Goal: Task Accomplishment & Management: Complete application form

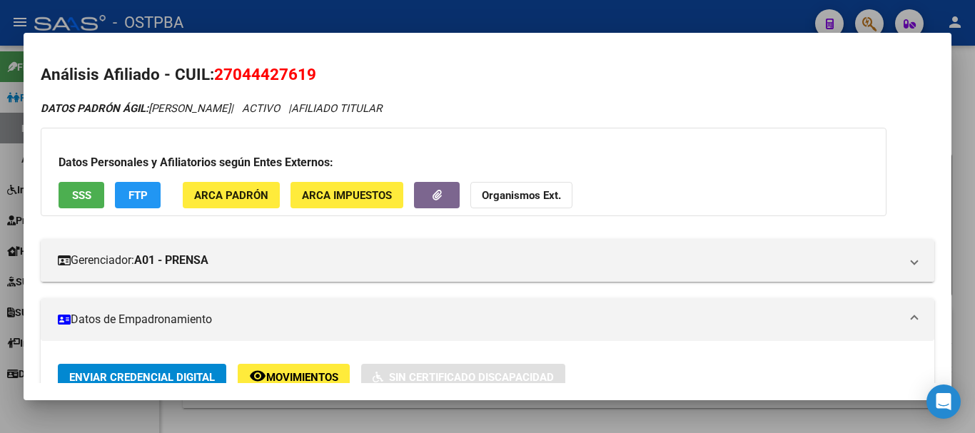
scroll to position [214, 0]
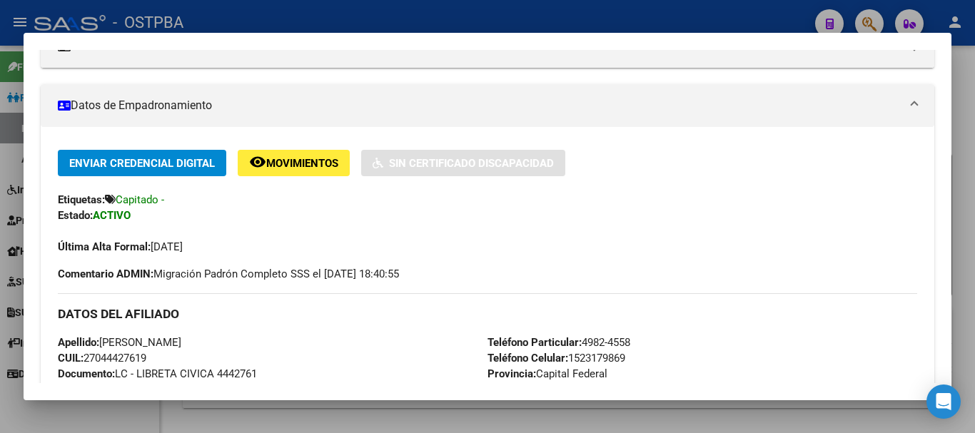
click at [126, 416] on div at bounding box center [487, 216] width 975 height 433
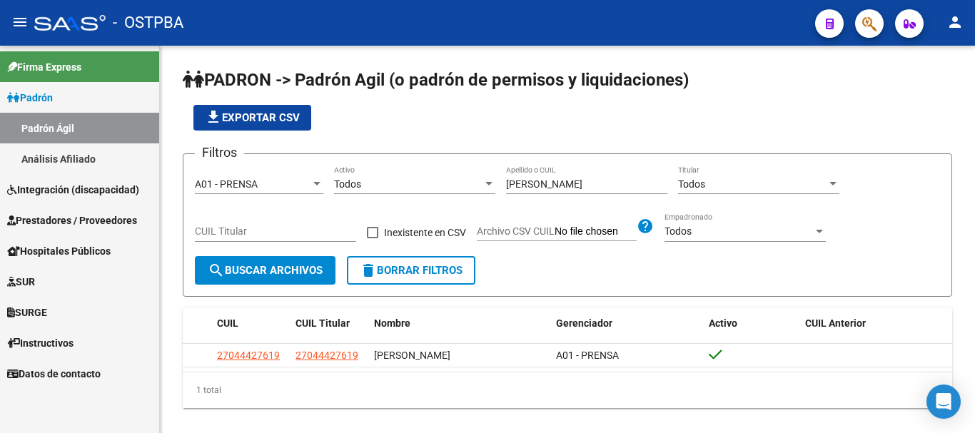
click at [32, 275] on span "SUR" at bounding box center [21, 282] width 28 height 16
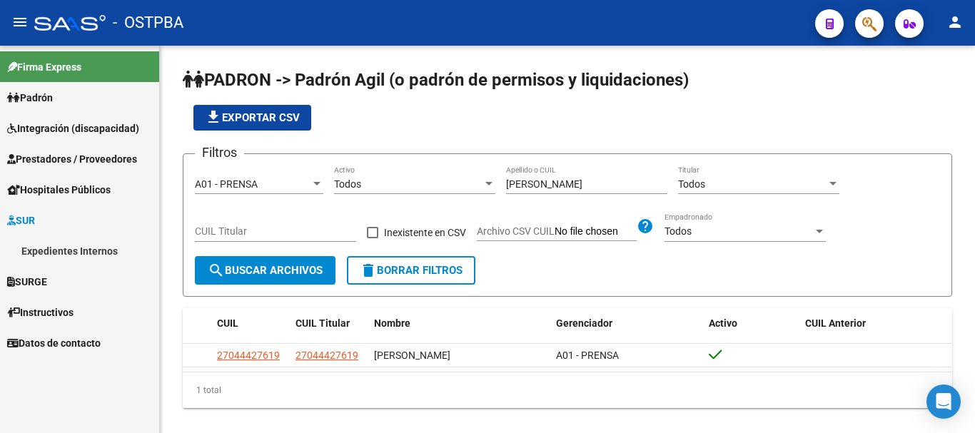
click at [50, 248] on link "Expedientes Internos" at bounding box center [79, 251] width 159 height 31
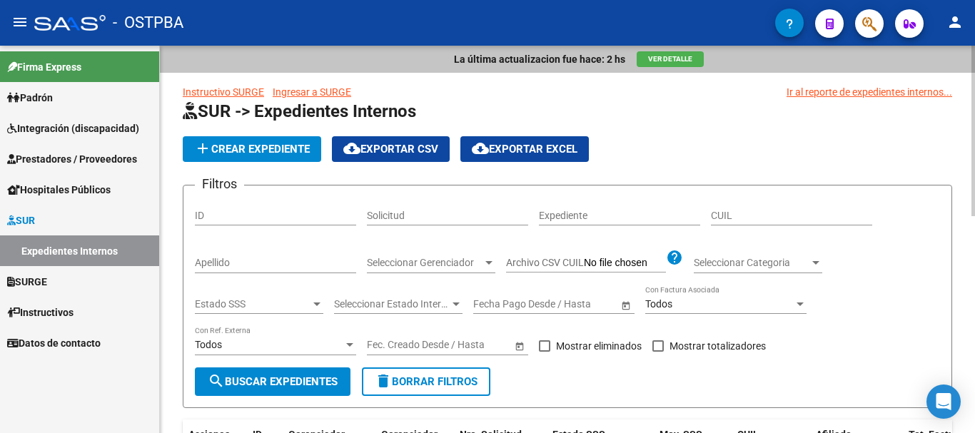
click at [246, 264] on input "Apellido" at bounding box center [275, 263] width 161 height 12
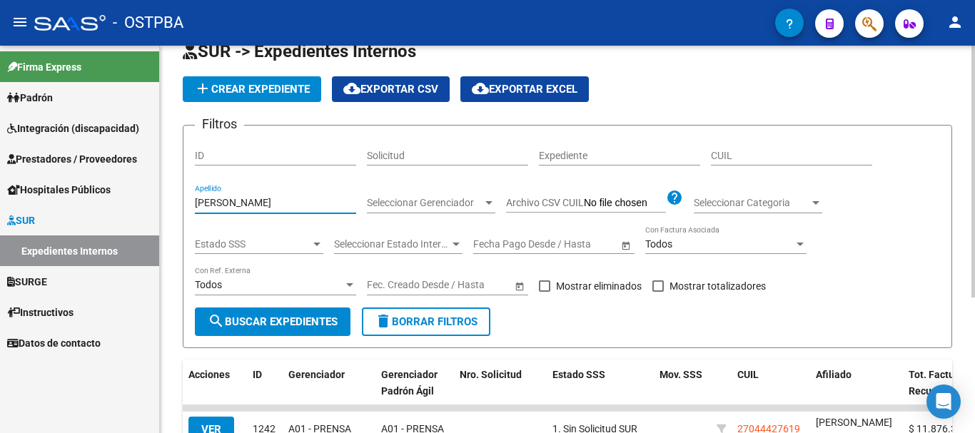
scroll to position [143, 0]
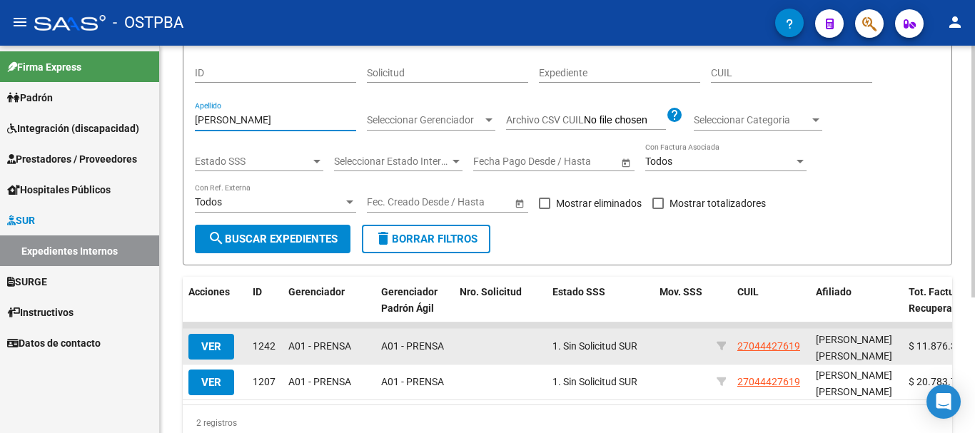
type input "[PERSON_NAME]"
click at [218, 345] on span "VER" at bounding box center [211, 346] width 20 height 13
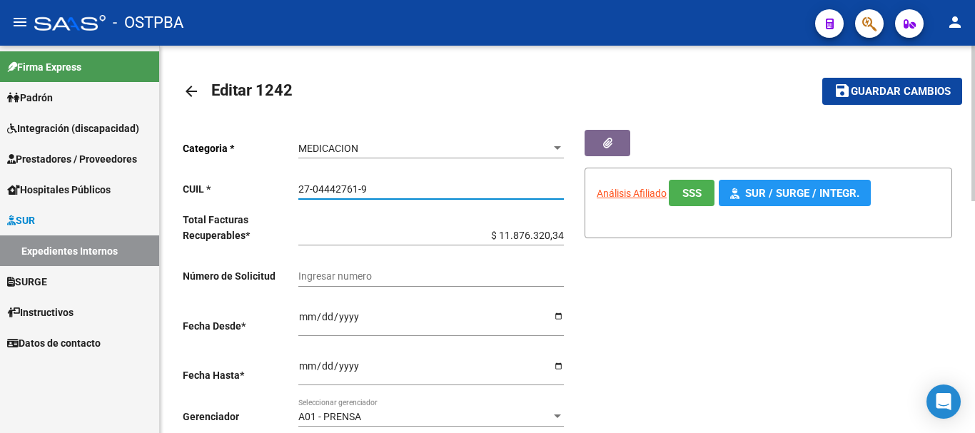
drag, startPoint x: 298, startPoint y: 189, endPoint x: 363, endPoint y: 186, distance: 65.7
click at [380, 186] on input "27-04442761-9" at bounding box center [430, 189] width 265 height 12
click at [194, 83] on mat-icon "arrow_back" at bounding box center [191, 91] width 17 height 17
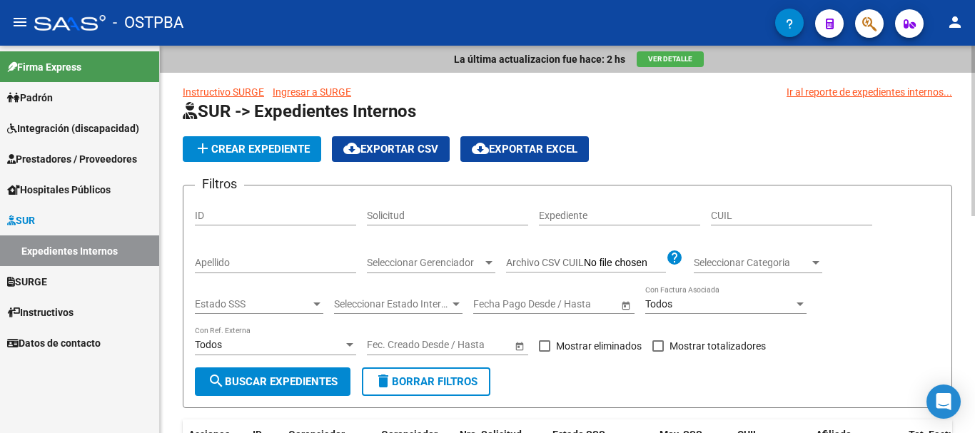
click at [295, 149] on span "add Crear Expediente" at bounding box center [252, 149] width 116 height 13
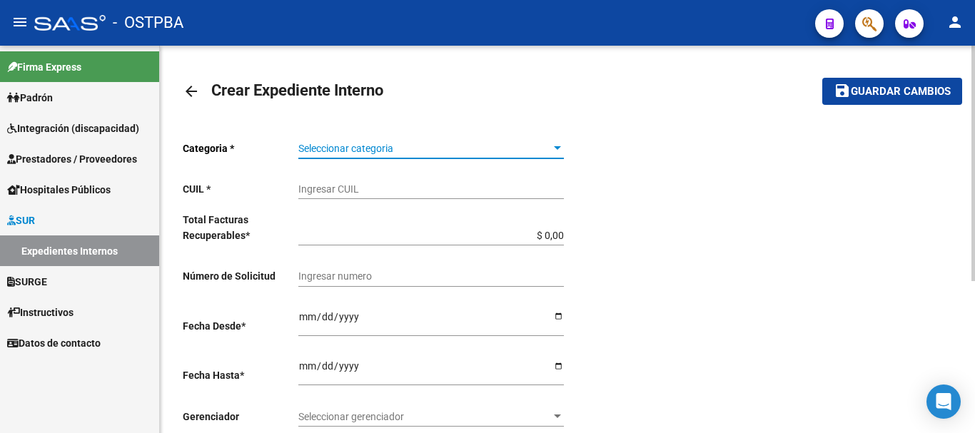
click at [562, 146] on div at bounding box center [557, 148] width 13 height 11
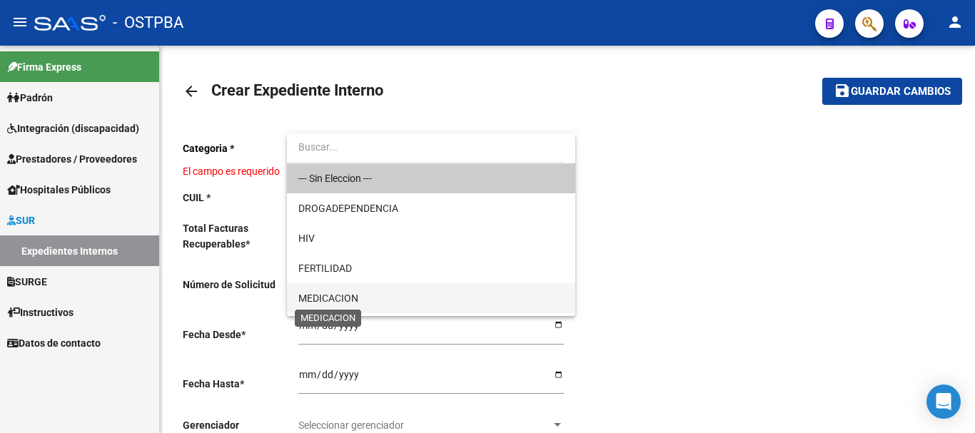
click at [332, 295] on span "MEDICACION" at bounding box center [328, 298] width 60 height 11
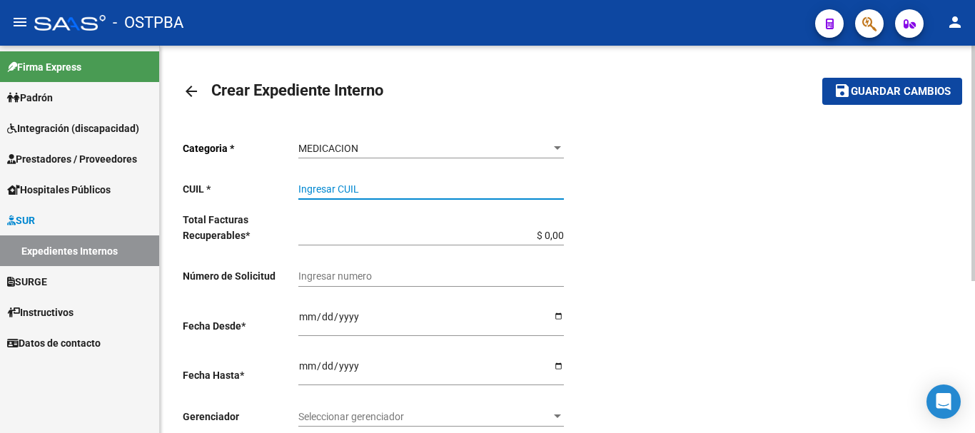
click at [350, 189] on input "Ingresar CUIL" at bounding box center [430, 189] width 265 height 12
paste input "27-04442761-9"
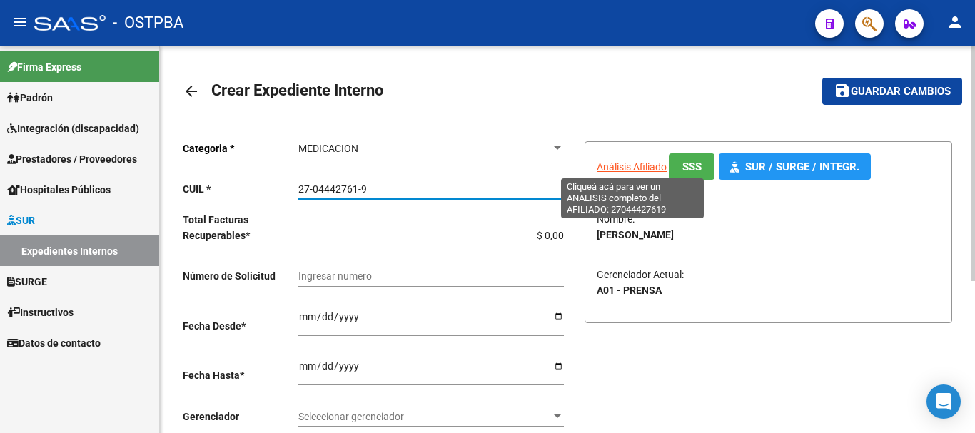
type input "27-04442761-9"
click at [627, 161] on span "Análisis Afiliado" at bounding box center [632, 166] width 70 height 11
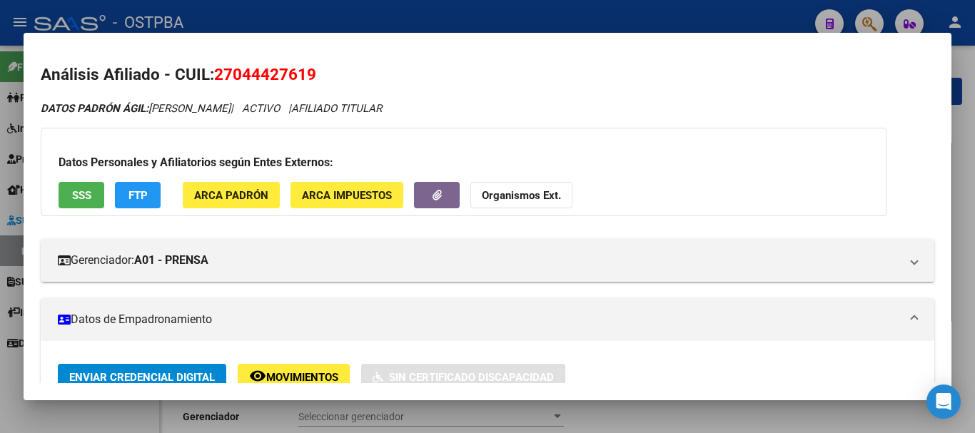
click at [587, 417] on div at bounding box center [487, 216] width 975 height 433
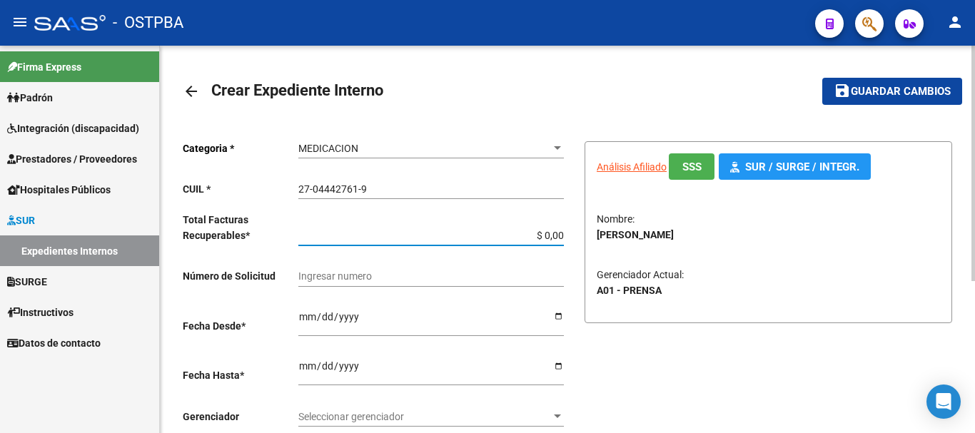
click at [562, 231] on input "$ 0,00" at bounding box center [430, 236] width 265 height 12
type input "$ 0,01"
click at [561, 314] on input "Ingresar desde" at bounding box center [430, 321] width 265 height 21
type input "[DATE]"
click at [556, 361] on input "Ingresar hasta" at bounding box center [430, 370] width 265 height 21
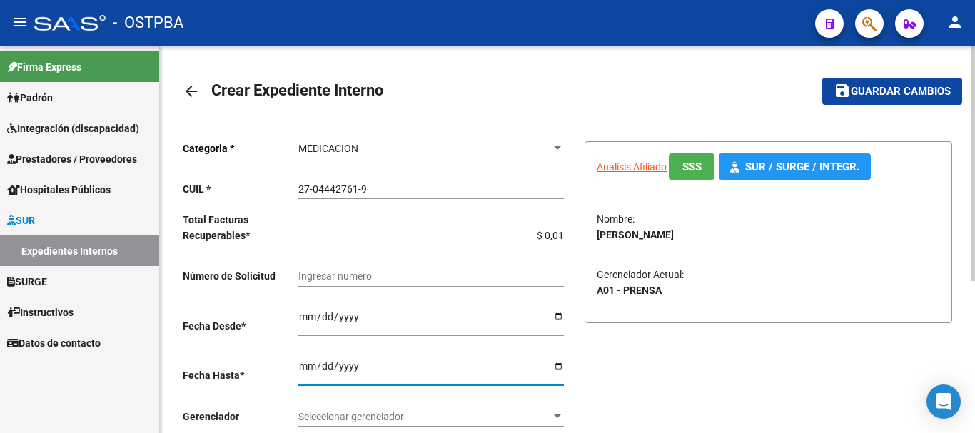
type input "[DATE]"
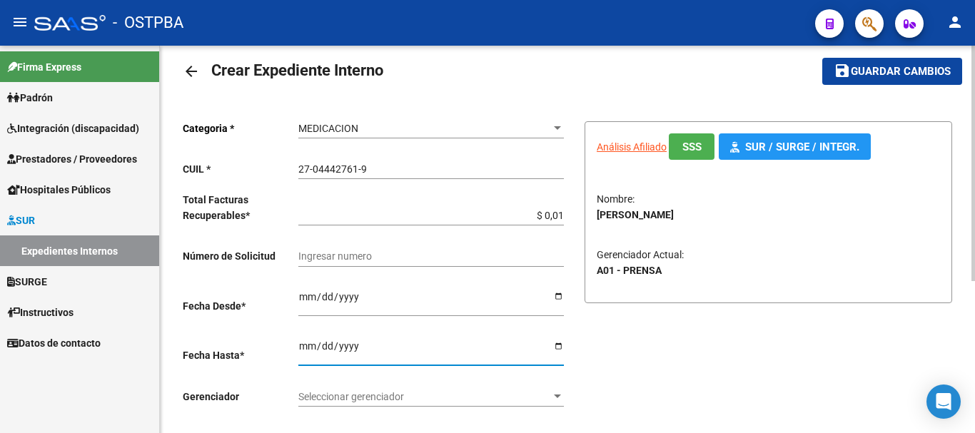
scroll to position [71, 0]
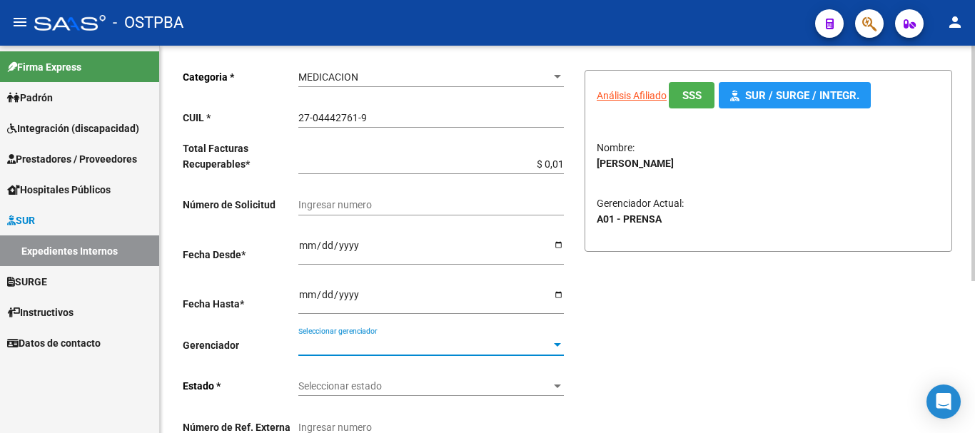
click at [555, 345] on div at bounding box center [557, 345] width 7 height 4
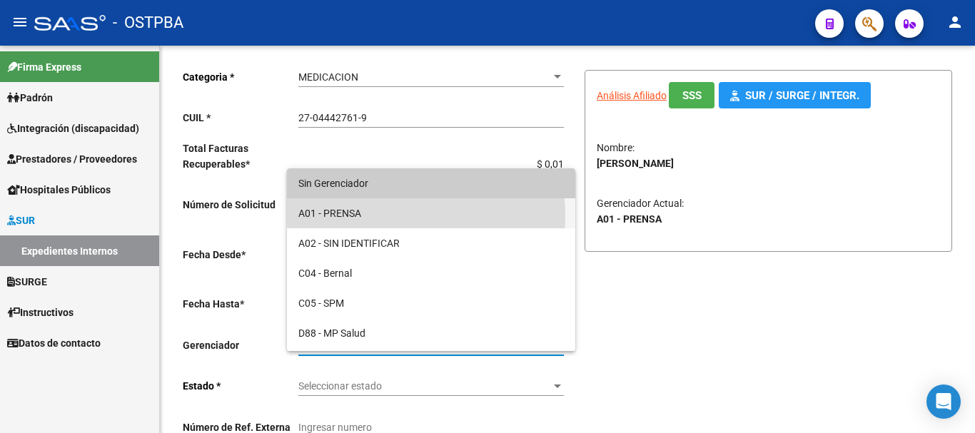
click at [335, 217] on span "A01 - PRENSA" at bounding box center [430, 213] width 265 height 30
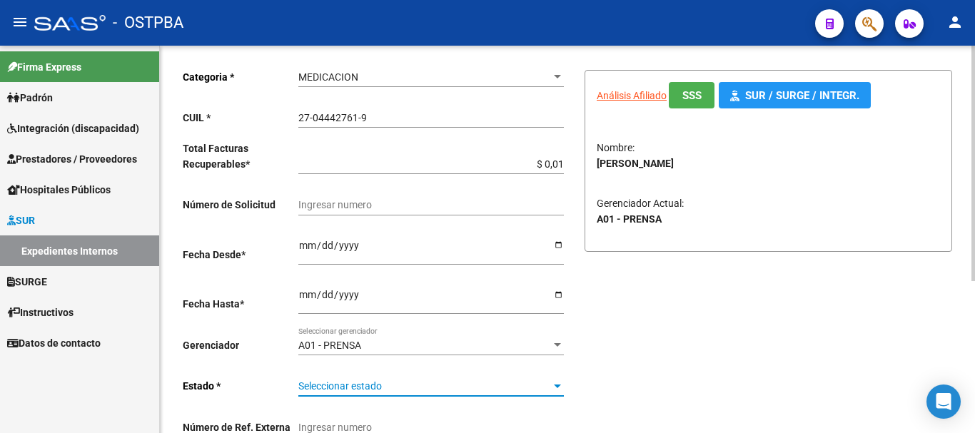
click at [555, 383] on div at bounding box center [557, 385] width 13 height 11
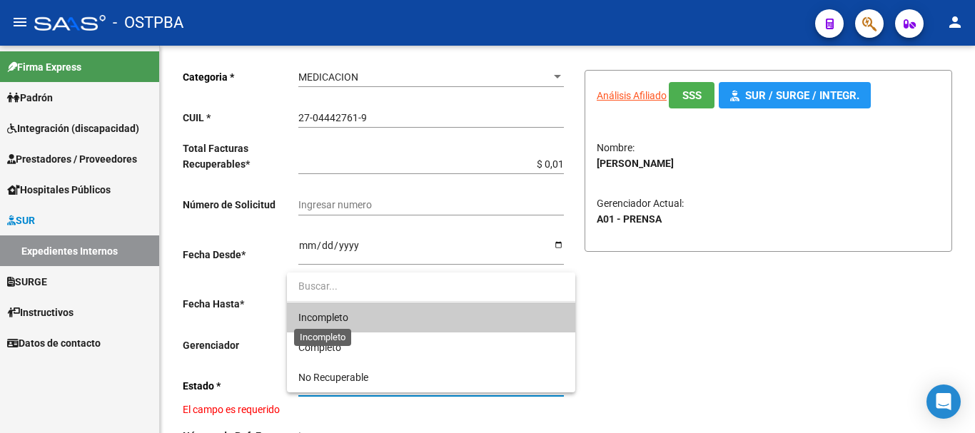
click at [332, 314] on span "Incompleto" at bounding box center [323, 317] width 50 height 11
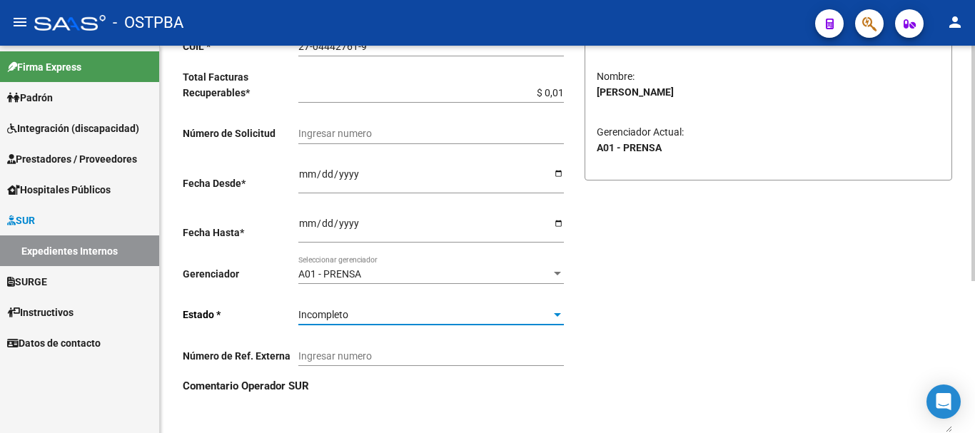
scroll to position [0, 0]
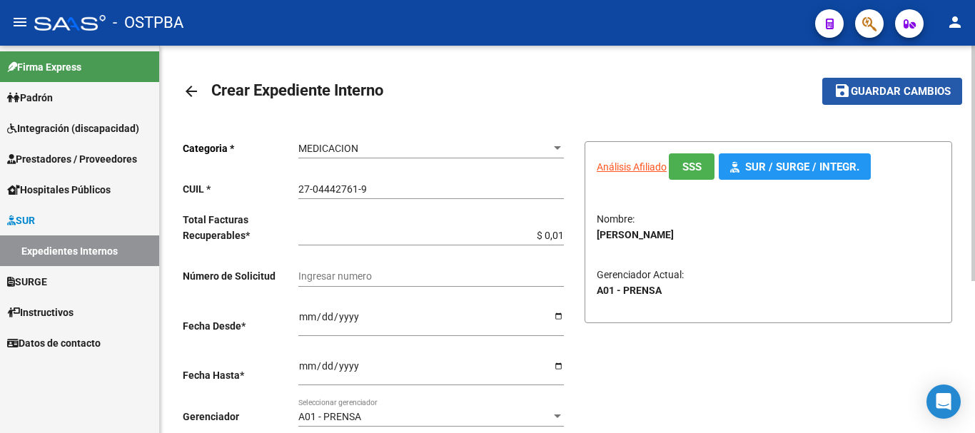
click at [895, 90] on span "Guardar cambios" at bounding box center [901, 92] width 100 height 13
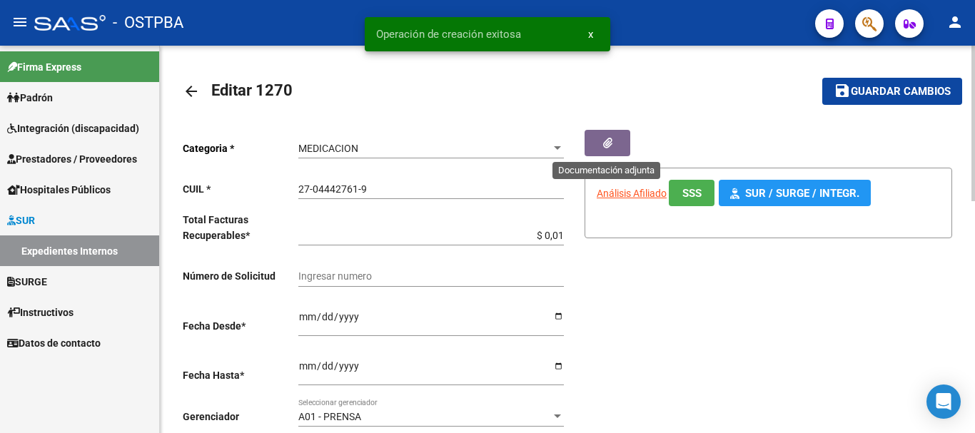
click at [597, 137] on button "button" at bounding box center [607, 143] width 46 height 26
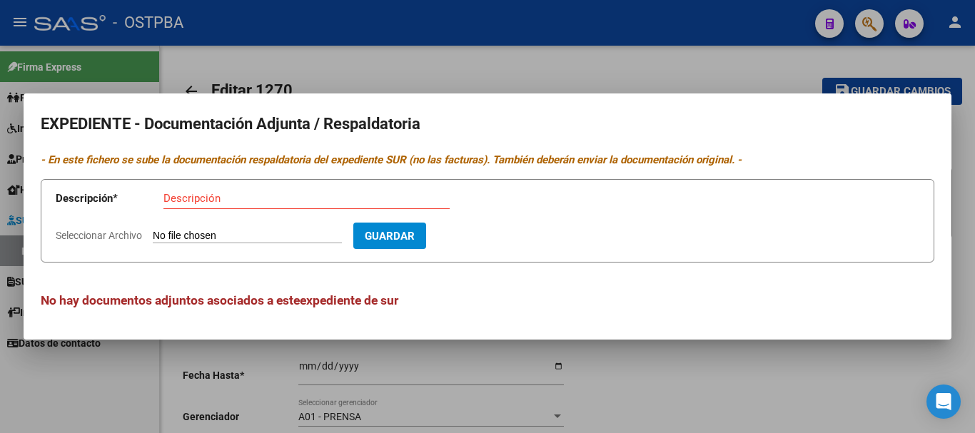
click at [218, 198] on input "Descripción" at bounding box center [306, 198] width 286 height 13
type input "Receta [PERSON_NAME]"
click at [209, 233] on input "Seleccionar Archivo" at bounding box center [247, 237] width 189 height 14
type input "C:\fakepath\Receta Kagel_20250819_0001.pdf"
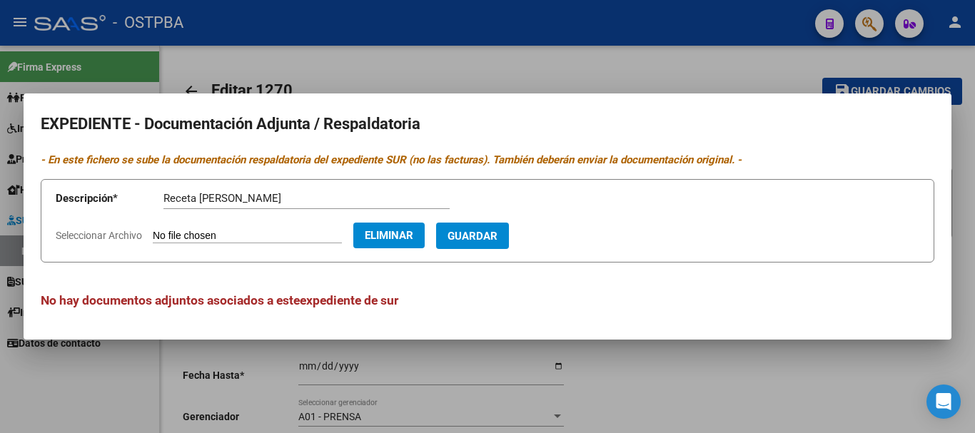
click at [503, 225] on button "Guardar" at bounding box center [472, 236] width 73 height 26
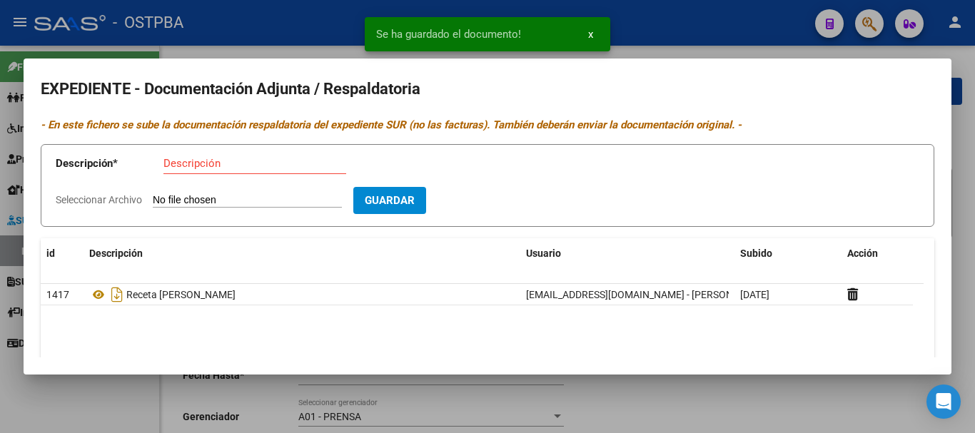
click at [680, 402] on div at bounding box center [487, 216] width 975 height 433
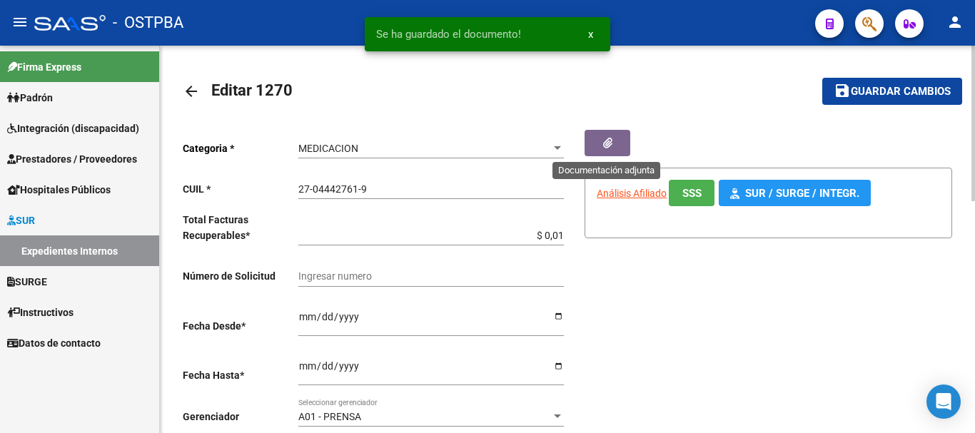
click at [607, 142] on icon "button" at bounding box center [607, 143] width 9 height 11
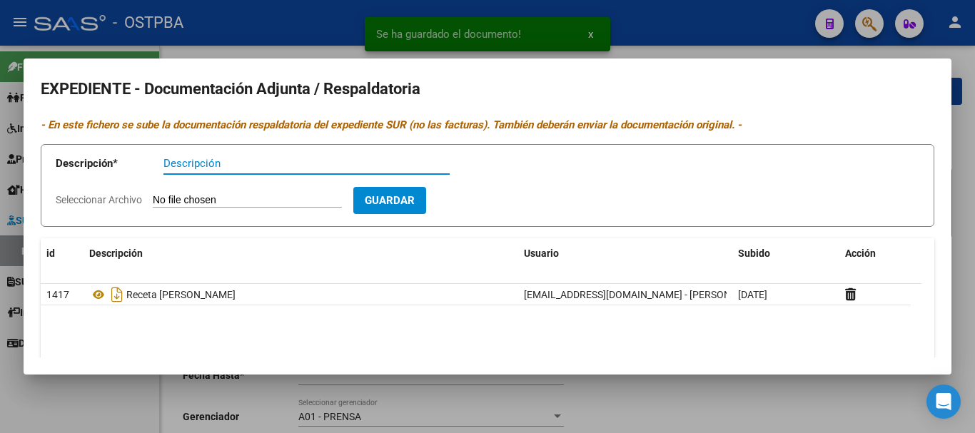
click at [682, 400] on div at bounding box center [487, 216] width 975 height 433
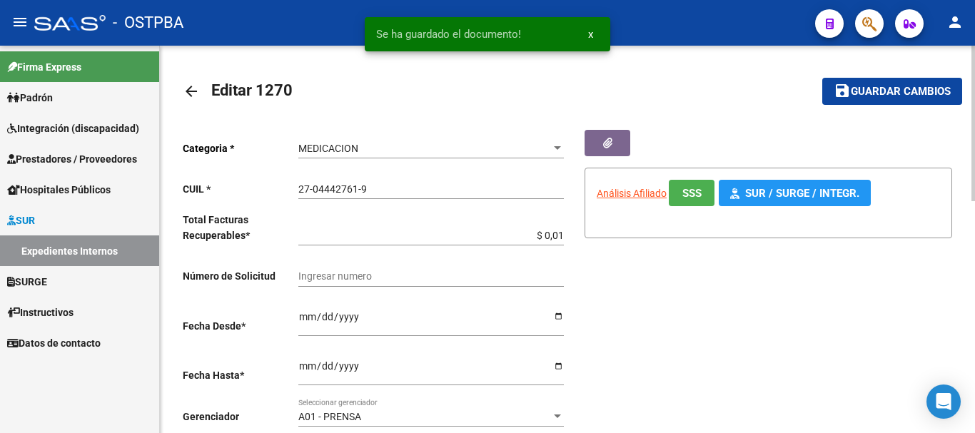
click at [873, 79] on button "save Guardar cambios" at bounding box center [892, 91] width 140 height 26
click at [192, 90] on mat-icon "arrow_back" at bounding box center [191, 91] width 17 height 17
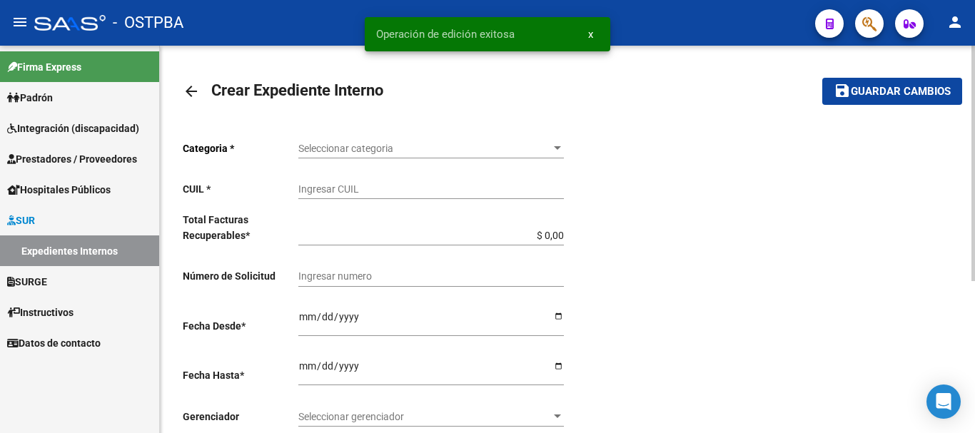
click at [193, 92] on mat-icon "arrow_back" at bounding box center [191, 91] width 17 height 17
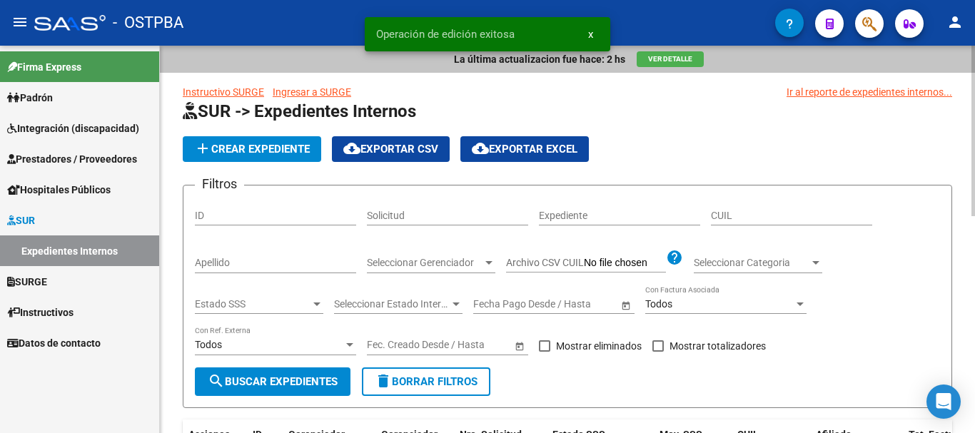
click at [244, 260] on input "Apellido" at bounding box center [275, 263] width 161 height 12
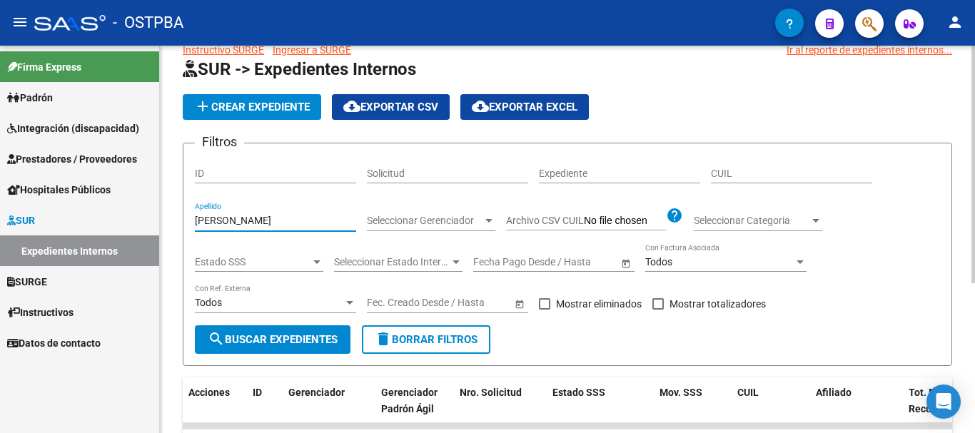
scroll to position [143, 0]
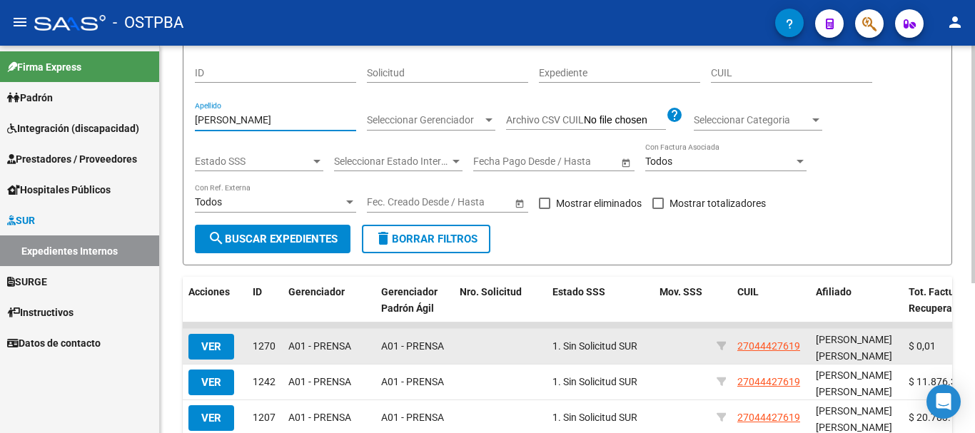
type input "[PERSON_NAME]"
click at [215, 342] on span "VER" at bounding box center [211, 346] width 20 height 13
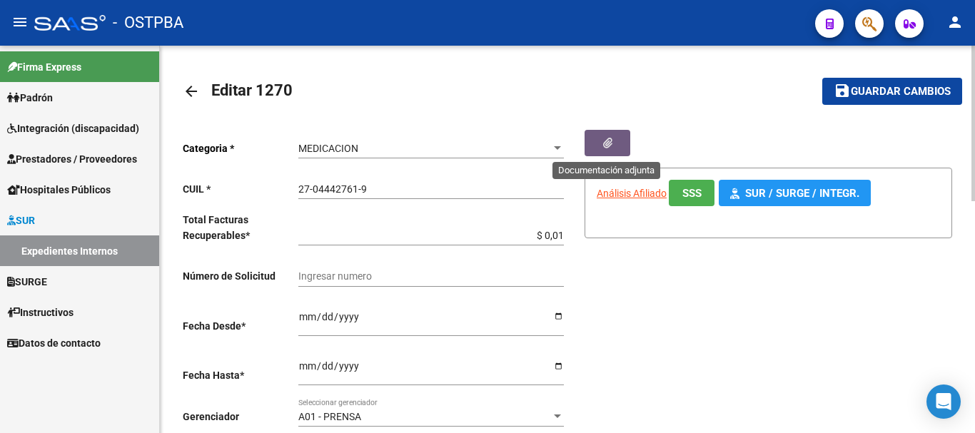
click at [610, 133] on button "button" at bounding box center [607, 143] width 46 height 26
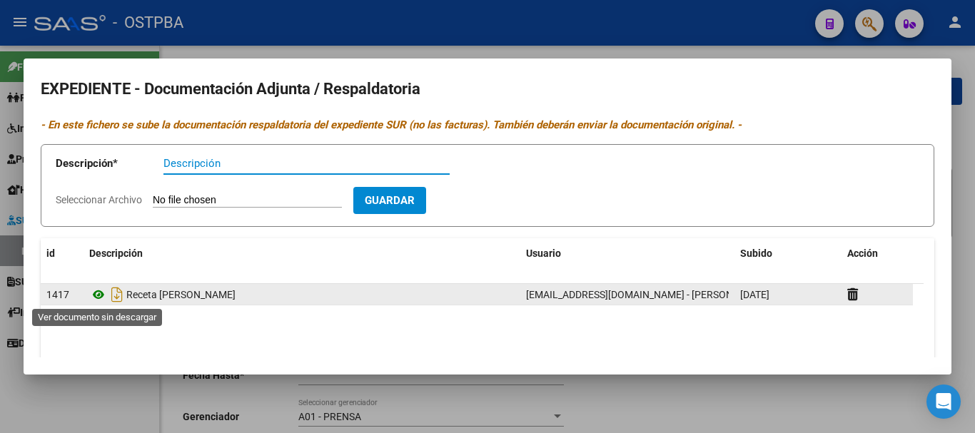
click at [96, 295] on icon at bounding box center [98, 294] width 19 height 17
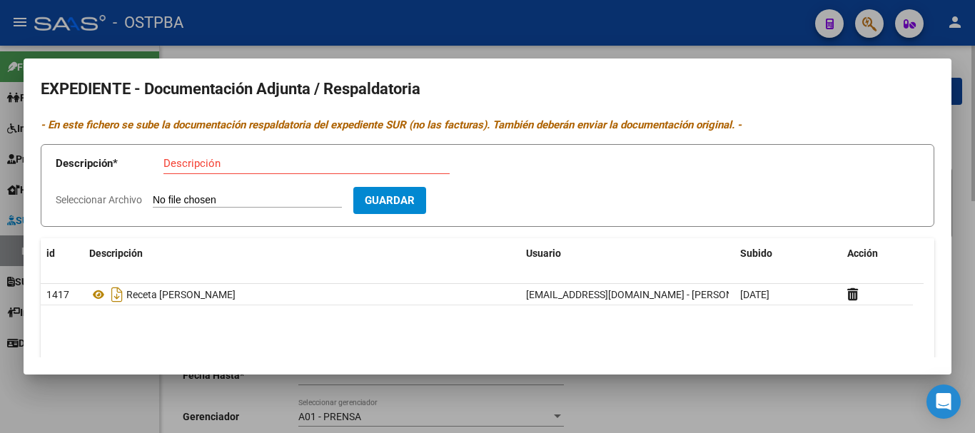
drag, startPoint x: 679, startPoint y: 398, endPoint x: 547, endPoint y: 303, distance: 162.2
click at [668, 393] on div at bounding box center [487, 216] width 975 height 433
